Goal: Participate in discussion

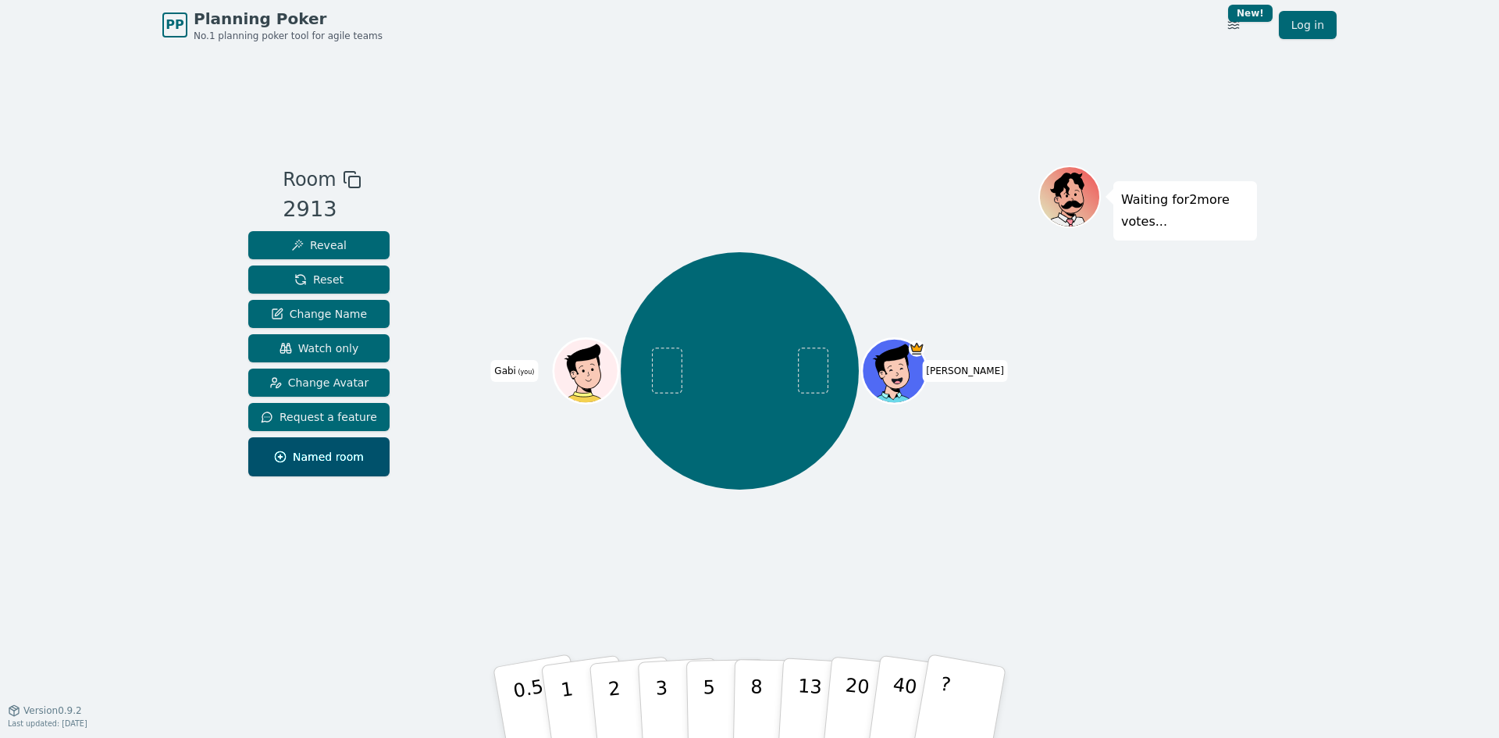
click at [726, 547] on div "[PERSON_NAME] (you)" at bounding box center [739, 371] width 597 height 354
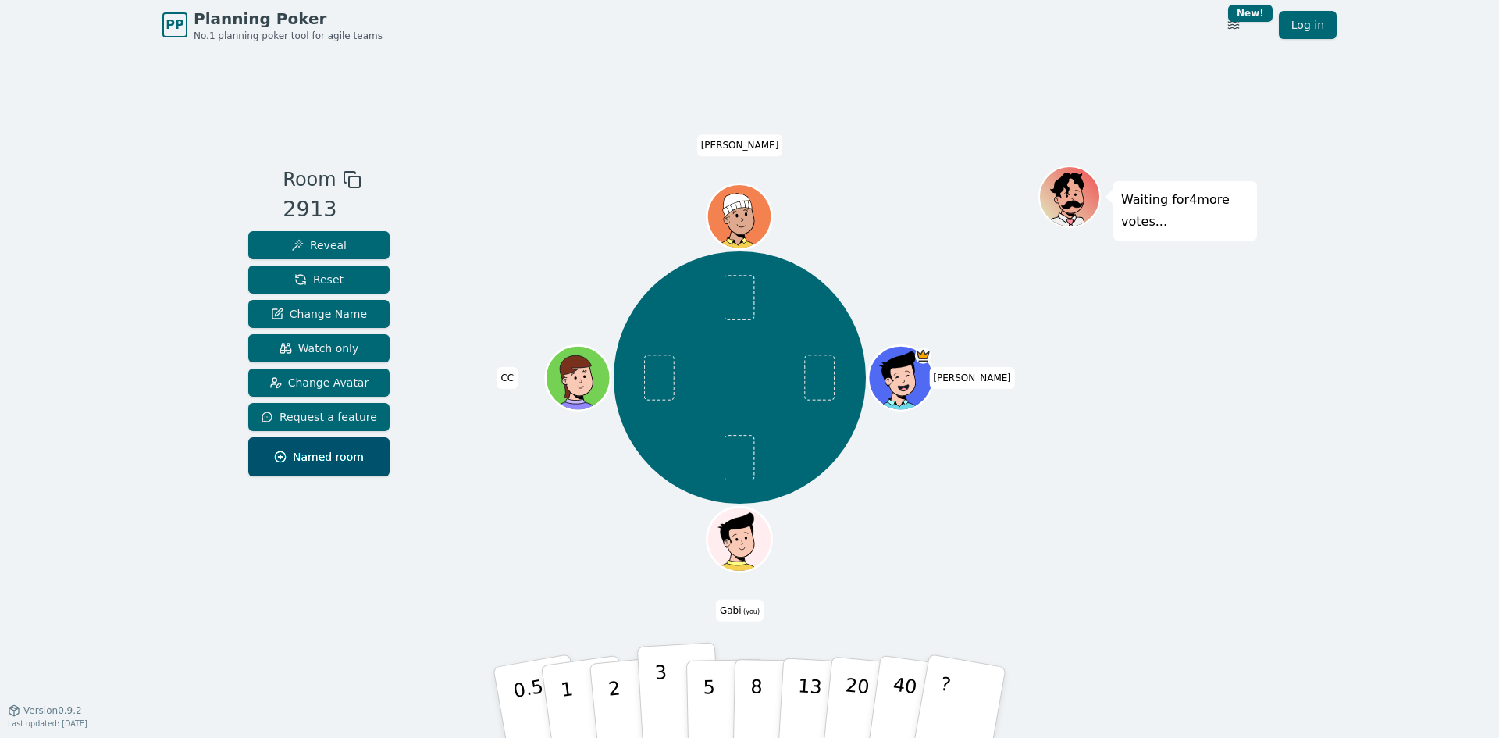
click at [654, 690] on button "3" at bounding box center [679, 703] width 85 height 122
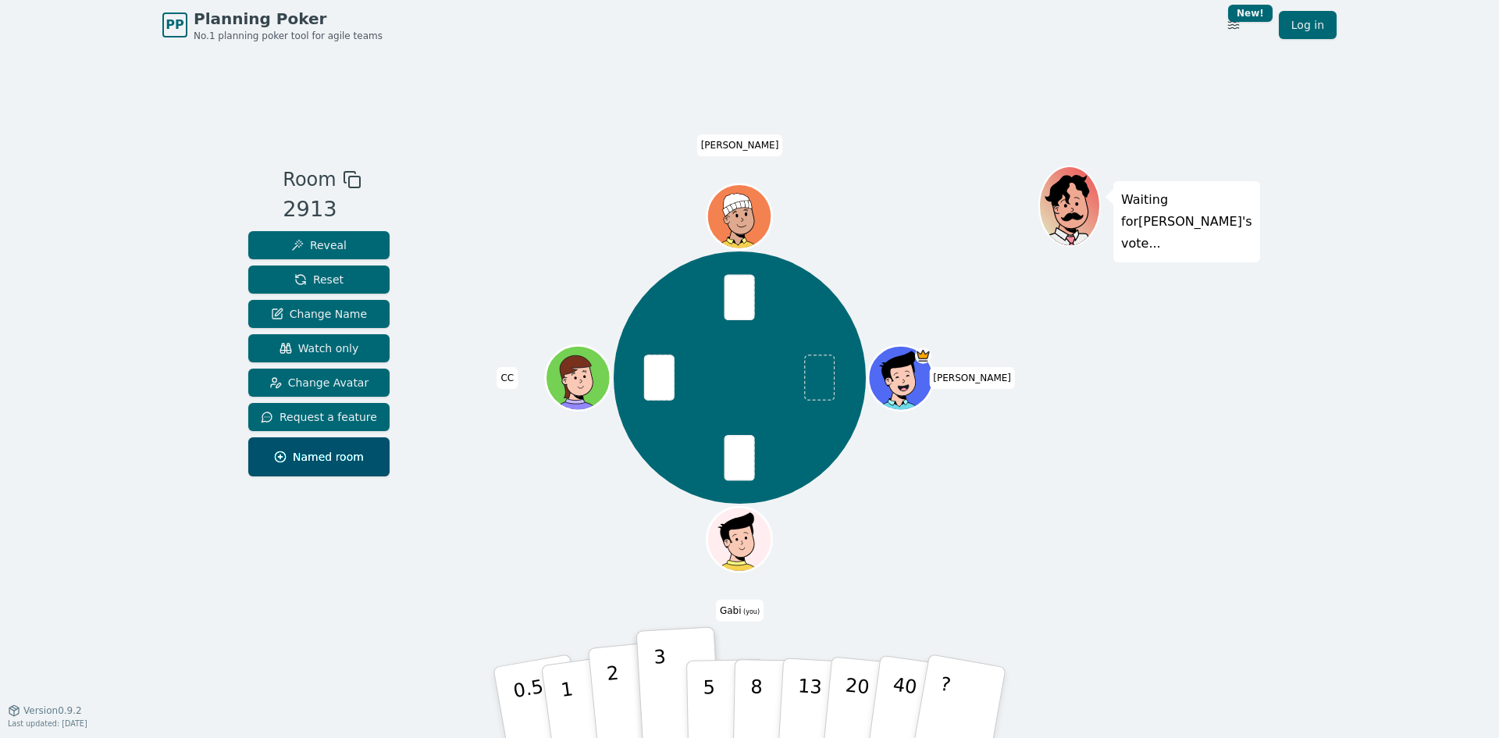
click at [618, 700] on p "2" at bounding box center [616, 704] width 20 height 85
click at [515, 192] on div at bounding box center [739, 180] width 597 height 28
drag, startPoint x: 1163, startPoint y: 228, endPoint x: 1124, endPoint y: 206, distance: 44.7
click at [1124, 206] on p "Waiting for [PERSON_NAME] 's vote..." at bounding box center [1186, 222] width 131 height 66
click at [1157, 364] on div "Waiting for [PERSON_NAME] 's vote..." at bounding box center [1147, 380] width 219 height 429
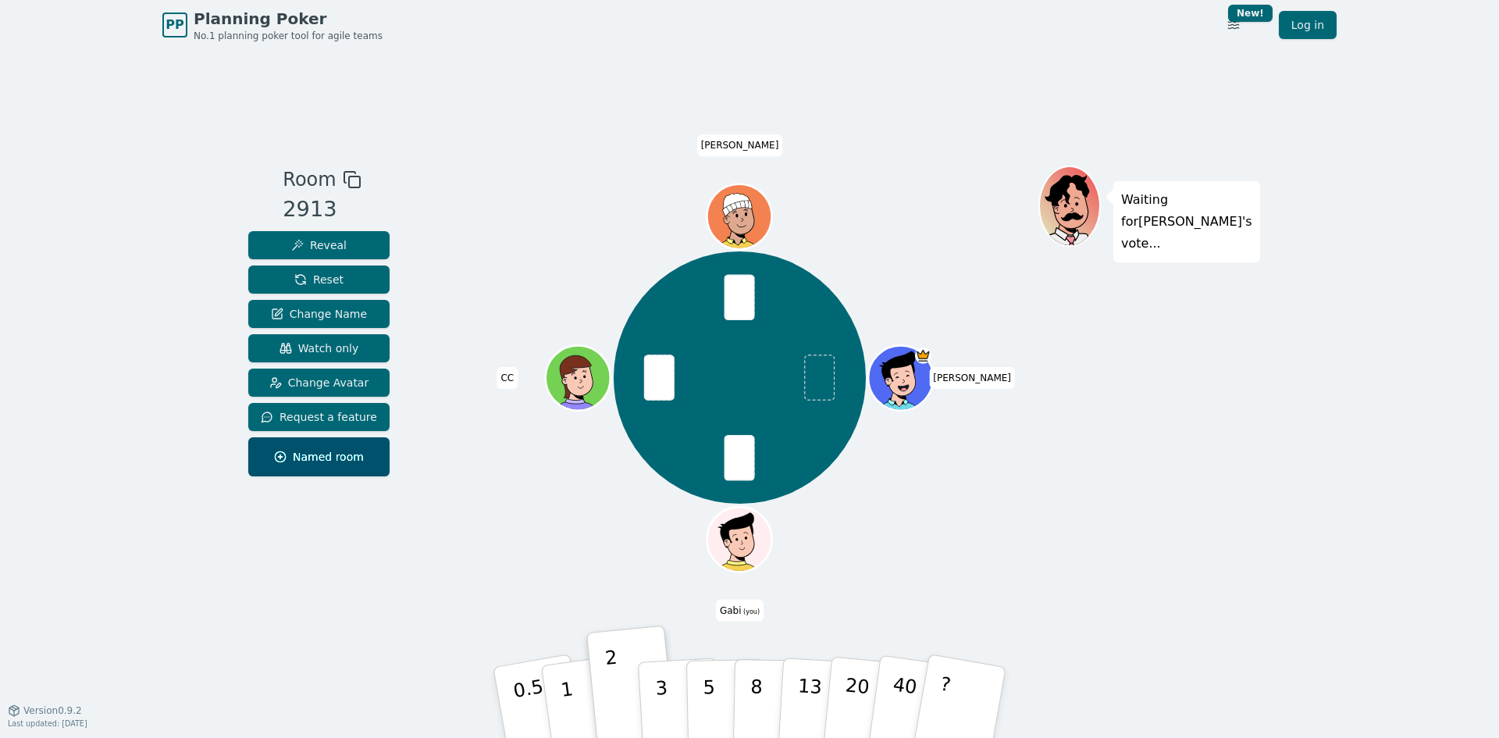
click at [819, 379] on span at bounding box center [820, 377] width 30 height 46
click at [1126, 338] on div "Waiting for [PERSON_NAME] 's vote..." at bounding box center [1147, 380] width 219 height 429
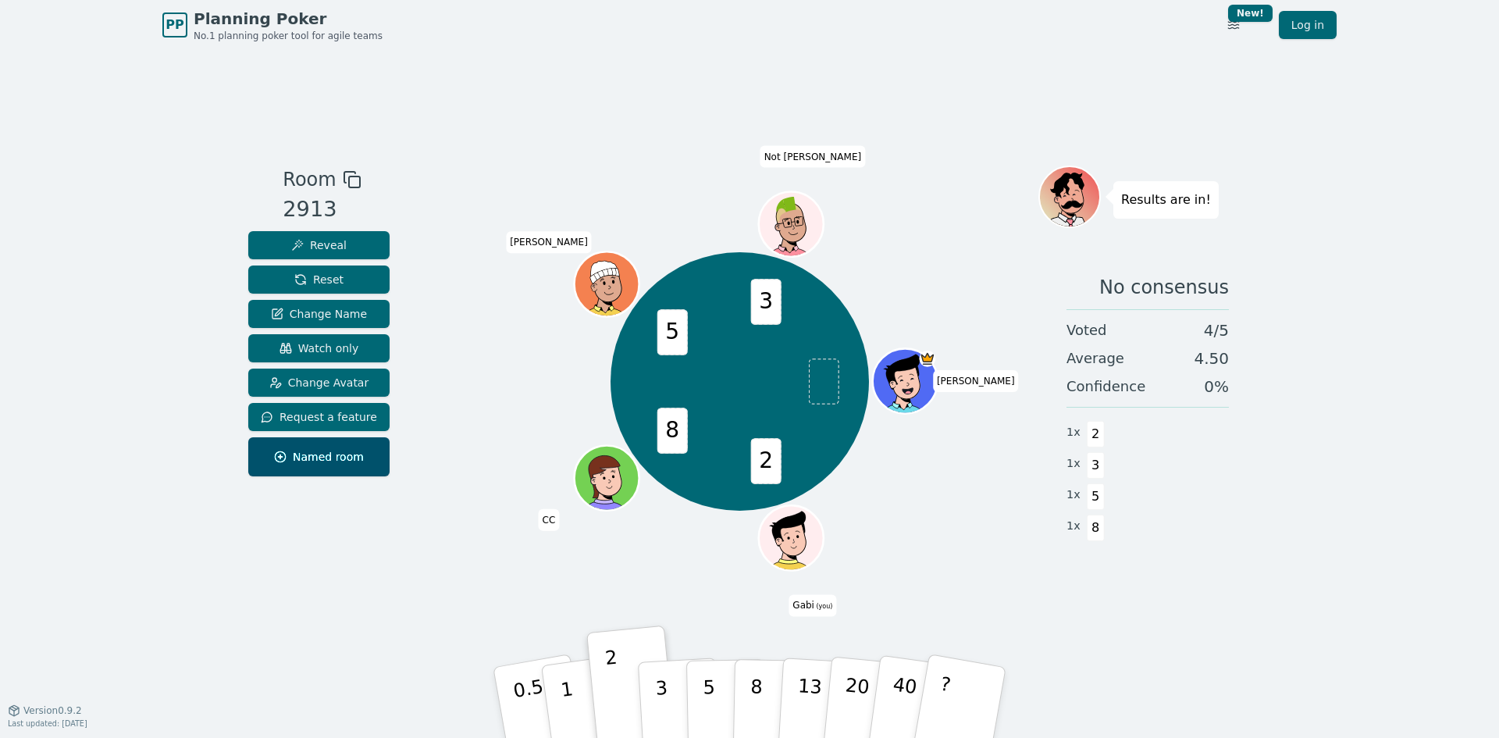
click at [497, 594] on div "2 8 5 3 [PERSON_NAME] (you) CC [PERSON_NAME] [PERSON_NAME]" at bounding box center [739, 380] width 597 height 429
click at [700, 689] on button "5" at bounding box center [726, 702] width 80 height 119
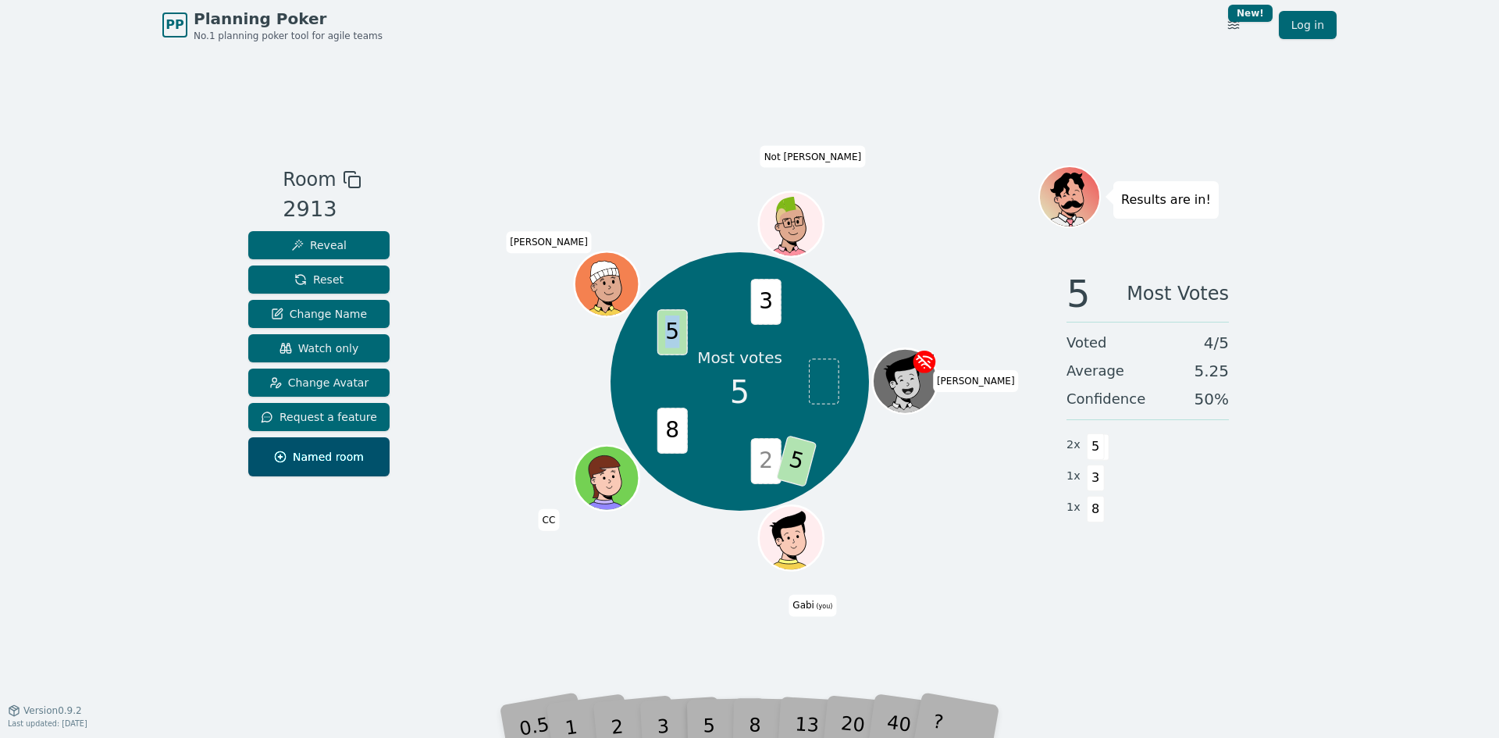
click at [677, 334] on span "5" at bounding box center [672, 332] width 30 height 46
click at [681, 144] on div "Room 2913 Reveal Reset Change Name Watch only Change Avatar Request a feature N…" at bounding box center [749, 380] width 1015 height 660
drag, startPoint x: 793, startPoint y: 464, endPoint x: 803, endPoint y: 462, distance: 9.5
click at [803, 462] on span "5" at bounding box center [795, 461] width 41 height 52
click at [584, 129] on div "Room 2913 Reveal Reset Change Name Watch only Change Avatar Request a feature N…" at bounding box center [749, 380] width 1015 height 660
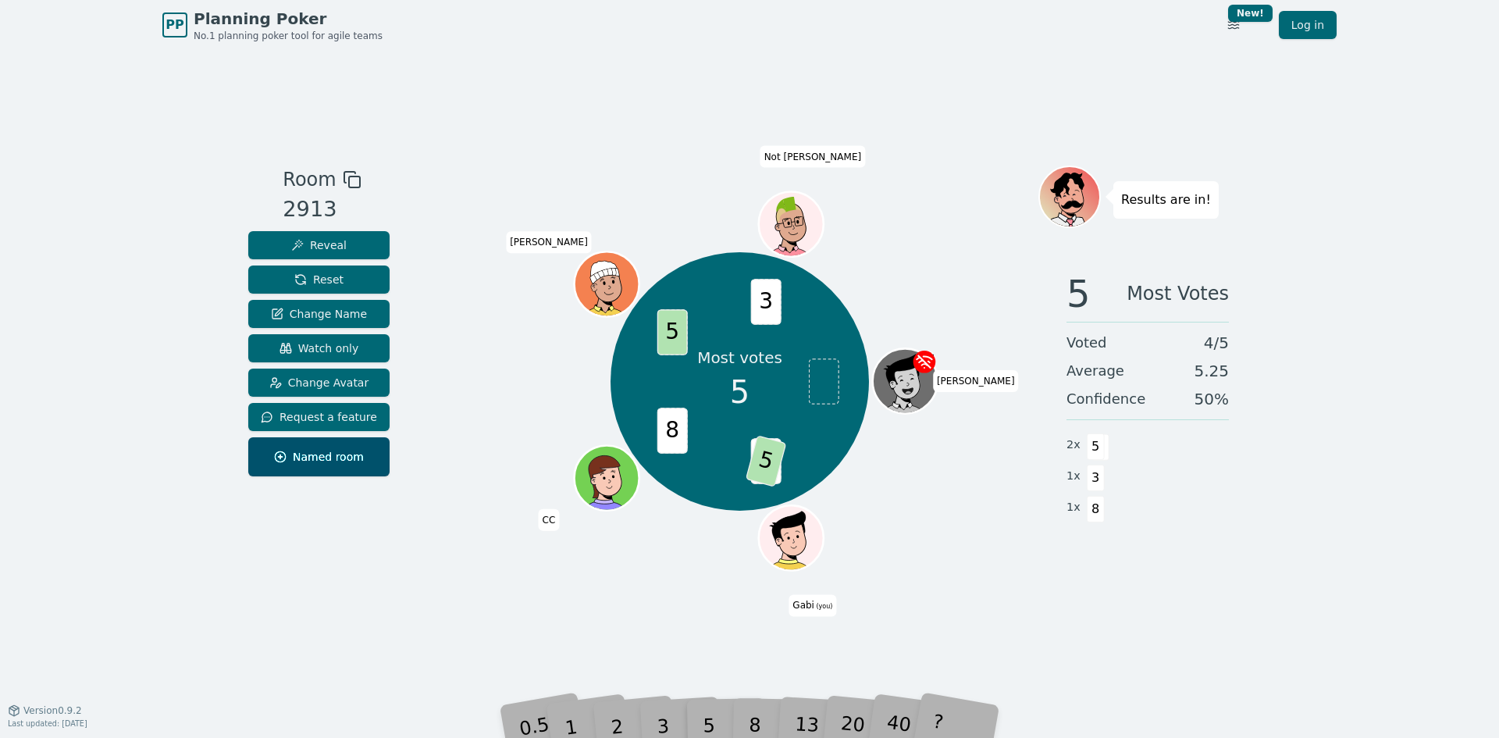
click at [848, 87] on div "Room 2913 Reveal Reset Change Name Watch only Change Avatar Request a feature N…" at bounding box center [749, 380] width 1015 height 660
click at [890, 62] on div "Room 2913 Reveal Reset Change Name Watch only Change Avatar Request a feature N…" at bounding box center [749, 380] width 1015 height 660
drag, startPoint x: 1122, startPoint y: 201, endPoint x: 1216, endPoint y: 202, distance: 93.7
click at [1213, 202] on div "Results are in!" at bounding box center [1147, 197] width 219 height 62
click at [1248, 201] on div "Results are in!" at bounding box center [1147, 197] width 219 height 62
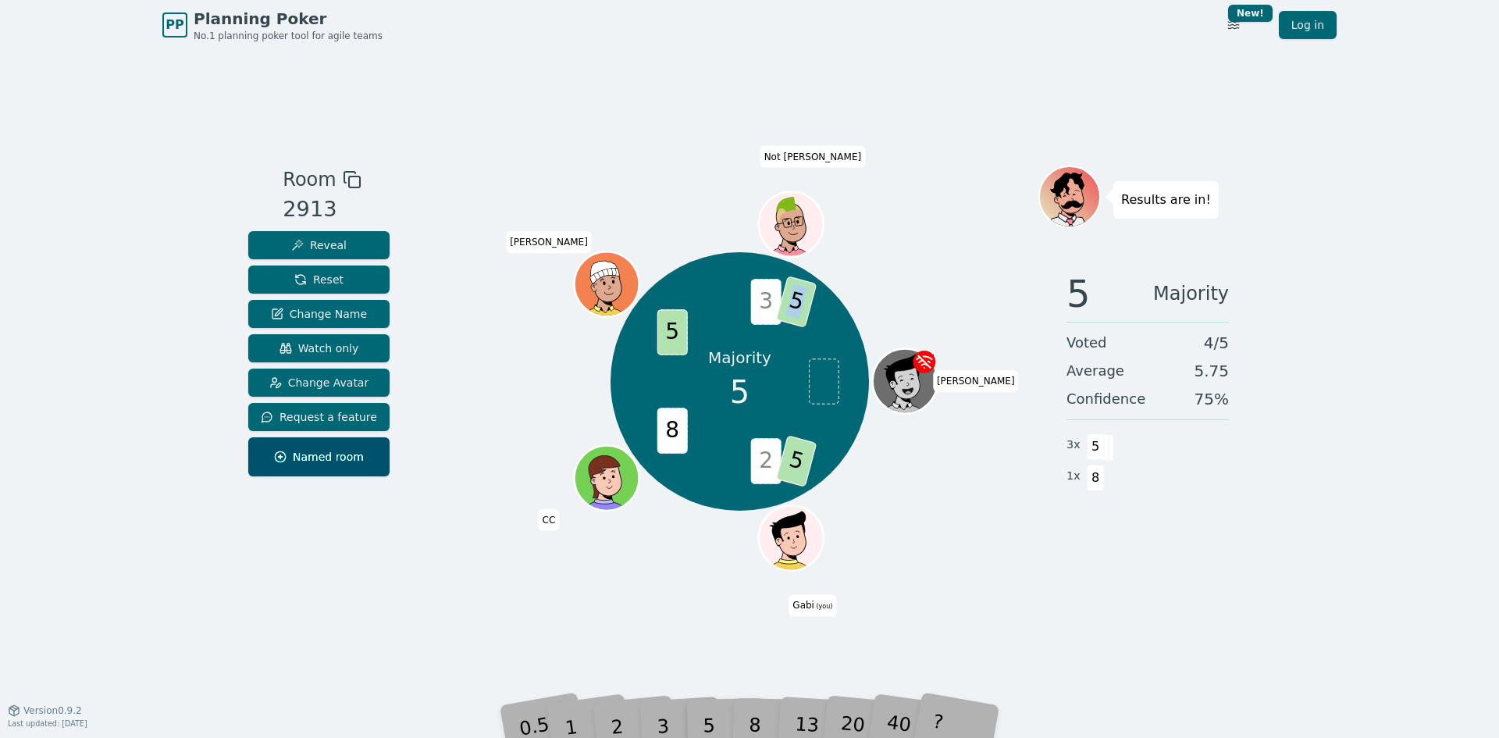
drag, startPoint x: 796, startPoint y: 297, endPoint x: 805, endPoint y: 300, distance: 9.7
click at [805, 300] on span "5" at bounding box center [795, 302] width 41 height 52
click at [730, 105] on div "Room 2913 Reveal Reset Change Name Watch only Change Avatar Request a feature N…" at bounding box center [749, 380] width 1015 height 660
click at [949, 583] on div "Majority 5 2 5 8 5 3 5 [PERSON_NAME] (you) CC [PERSON_NAME] [PERSON_NAME]" at bounding box center [739, 380] width 597 height 429
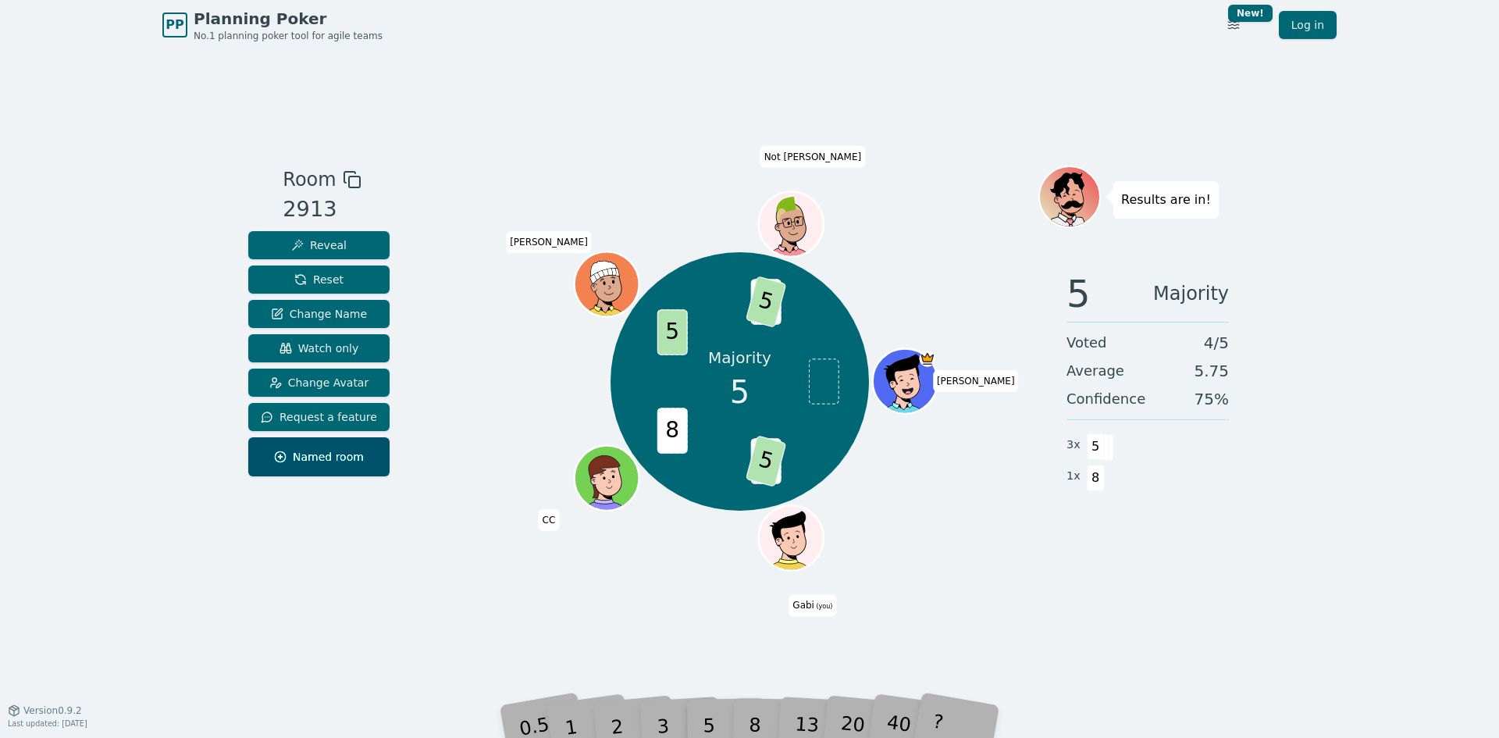
click at [753, 84] on div "Room 2913 Reveal Reset Change Name Watch only Change Avatar Request a feature N…" at bounding box center [749, 380] width 1015 height 660
